Goal: Find contact information: Find contact information

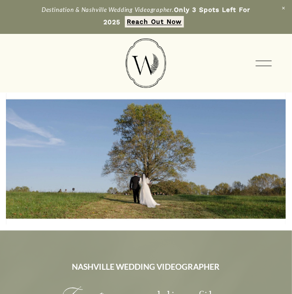
click at [254, 61] on button "Open Menu Close Menu" at bounding box center [265, 63] width 22 height 17
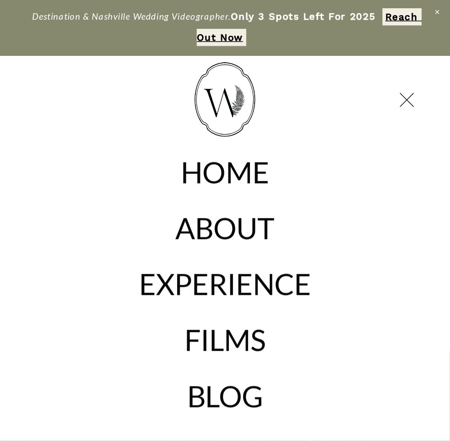
scroll to position [26, 0]
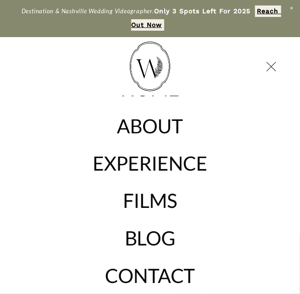
click at [150, 278] on link "CONTACT" at bounding box center [150, 275] width 90 height 19
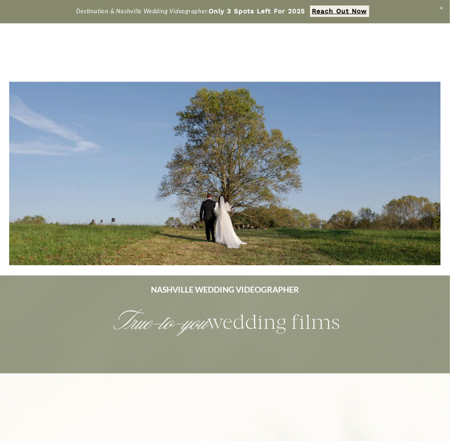
scroll to position [0, 0]
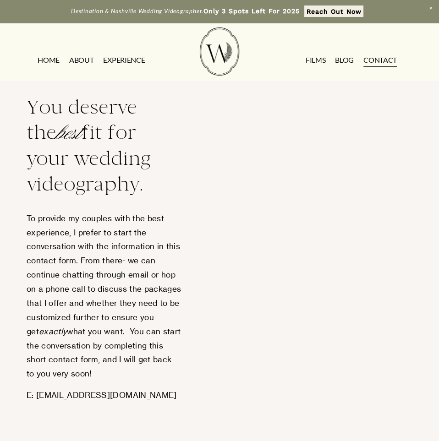
click at [166, 294] on p "E: contact@wildfernweddings.com" at bounding box center [104, 396] width 155 height 14
drag, startPoint x: 34, startPoint y: 398, endPoint x: 169, endPoint y: 396, distance: 135.3
click at [169, 294] on p "E: contact@wildfernweddings.com" at bounding box center [104, 396] width 155 height 14
copy p "contact@wildfernweddings.com"
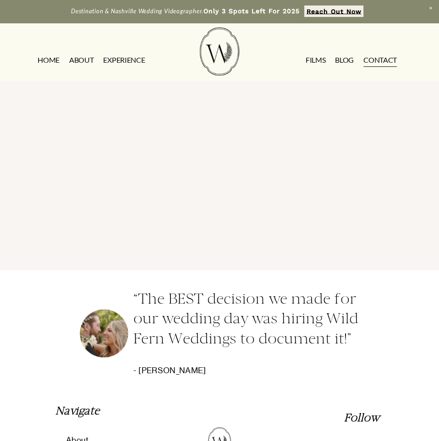
scroll to position [877, 0]
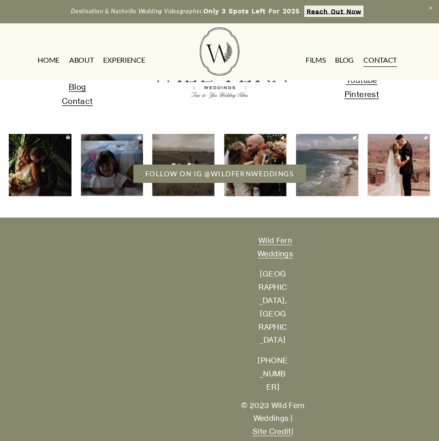
click at [292, 71] on span "Facebook" at bounding box center [362, 66] width 38 height 10
